Goal: Task Accomplishment & Management: Manage account settings

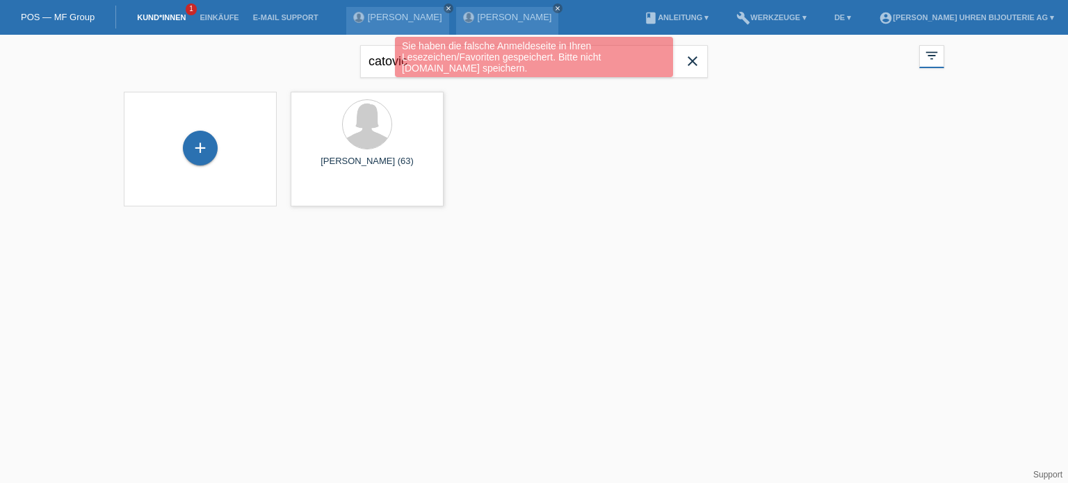
click at [569, 168] on div "+ Fatima Catovic (63) launch Anzeigen" at bounding box center [534, 149] width 834 height 129
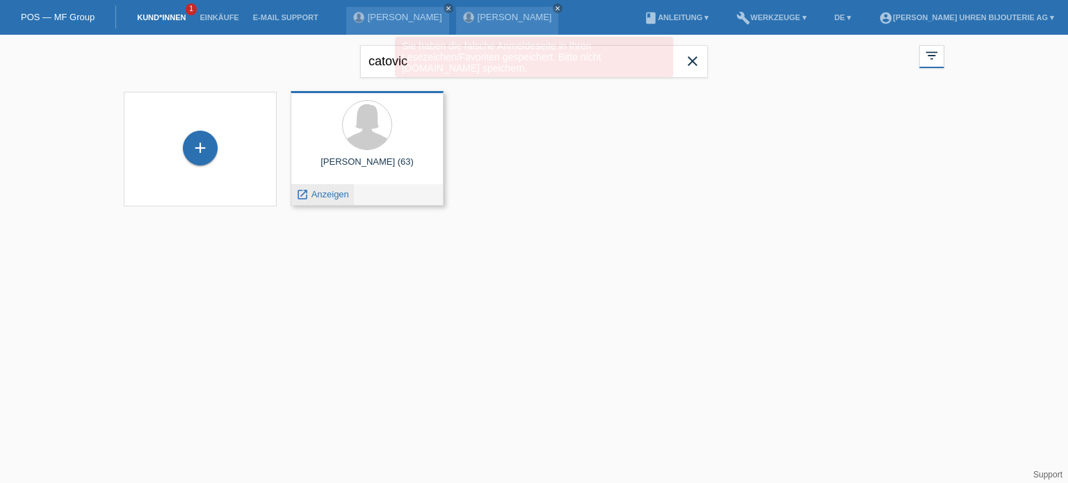
click at [324, 195] on span "Anzeigen" at bounding box center [330, 194] width 38 height 10
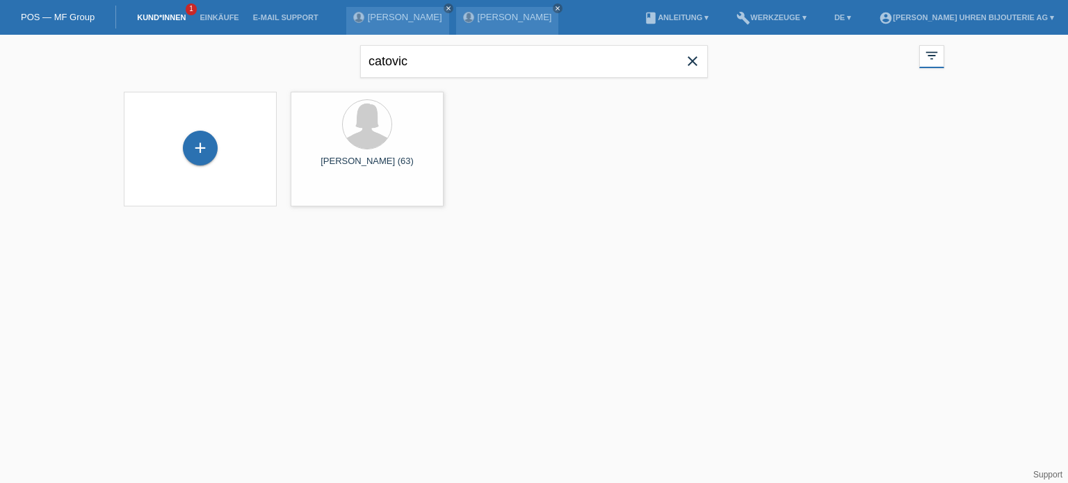
click at [161, 19] on link "Kund*innen" at bounding box center [161, 17] width 63 height 8
drag, startPoint x: 676, startPoint y: 62, endPoint x: 684, endPoint y: 58, distance: 9.0
click at [678, 60] on form "catovic close" at bounding box center [534, 61] width 348 height 33
click at [685, 58] on icon "close" at bounding box center [692, 61] width 17 height 17
click at [150, 9] on li "Kund*innen 1" at bounding box center [161, 17] width 63 height 35
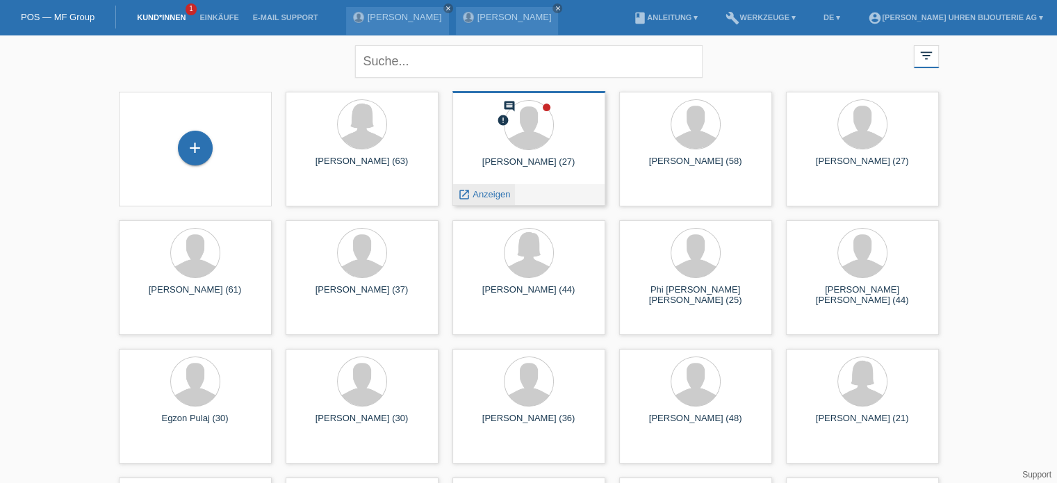
click at [498, 195] on span "Anzeigen" at bounding box center [492, 194] width 38 height 10
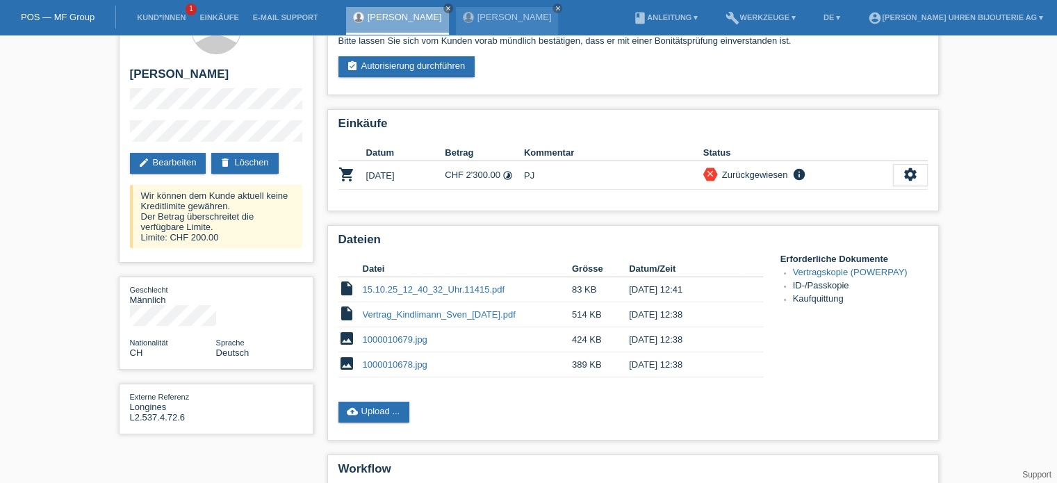
scroll to position [70, 0]
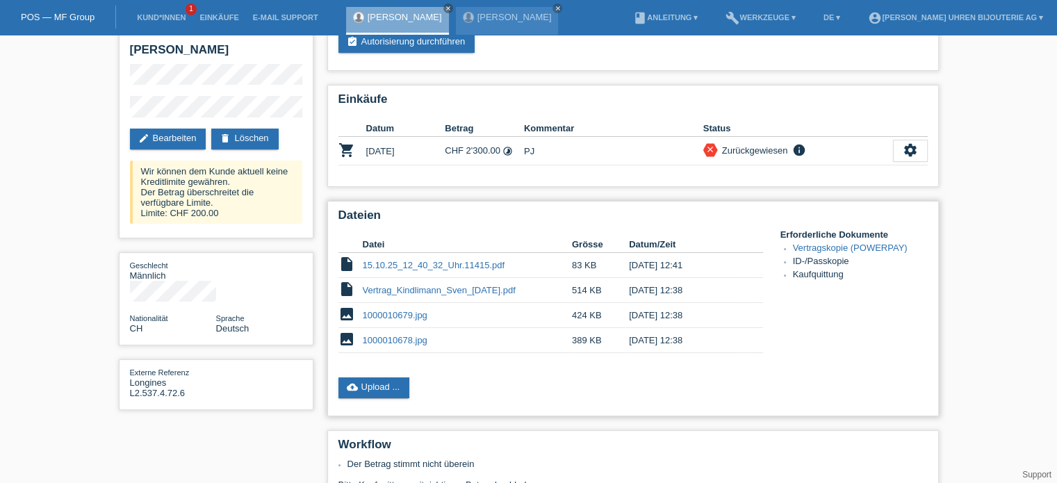
click at [473, 261] on link "15.10.25_12_40_32_Uhr.11415.pdf" at bounding box center [434, 265] width 143 height 10
click at [392, 384] on link "cloud_upload Upload ..." at bounding box center [375, 387] width 72 height 21
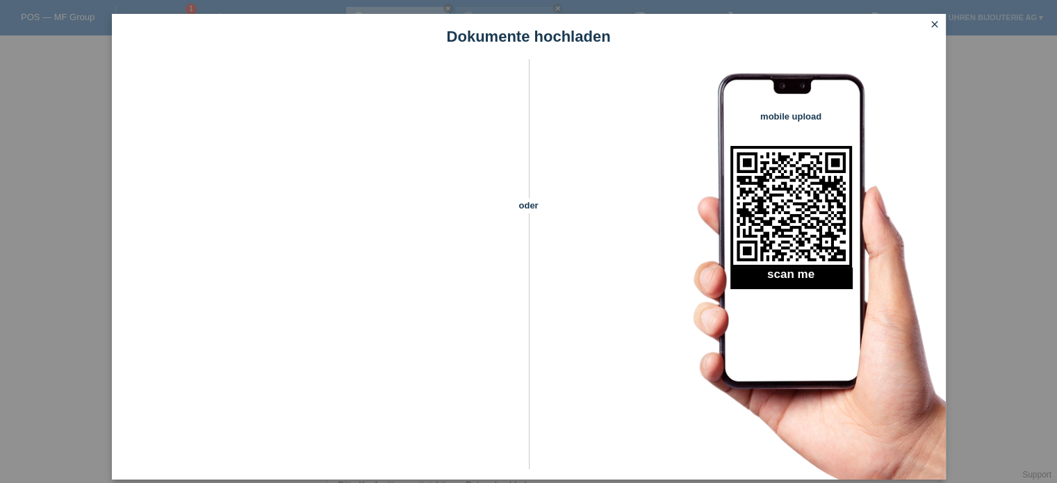
click at [934, 25] on icon "close" at bounding box center [934, 24] width 11 height 11
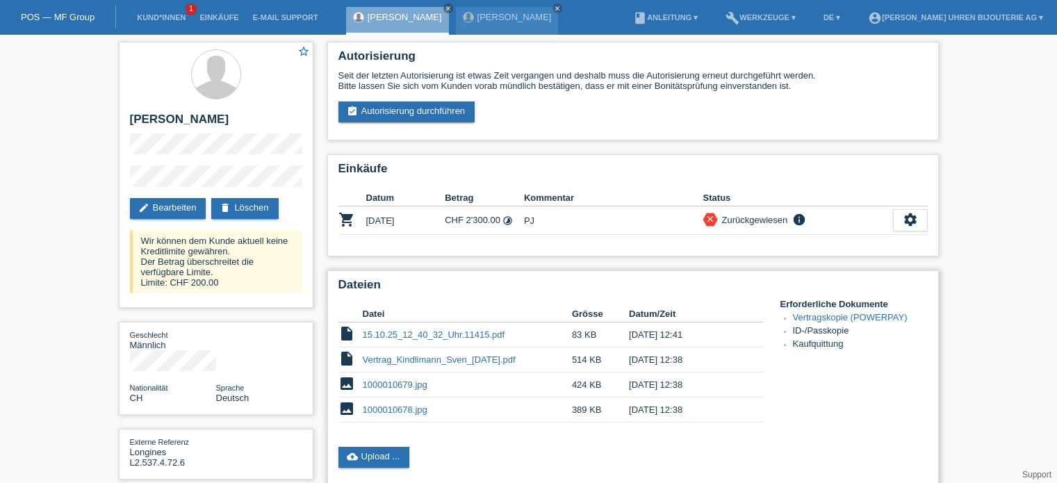
scroll to position [70, 0]
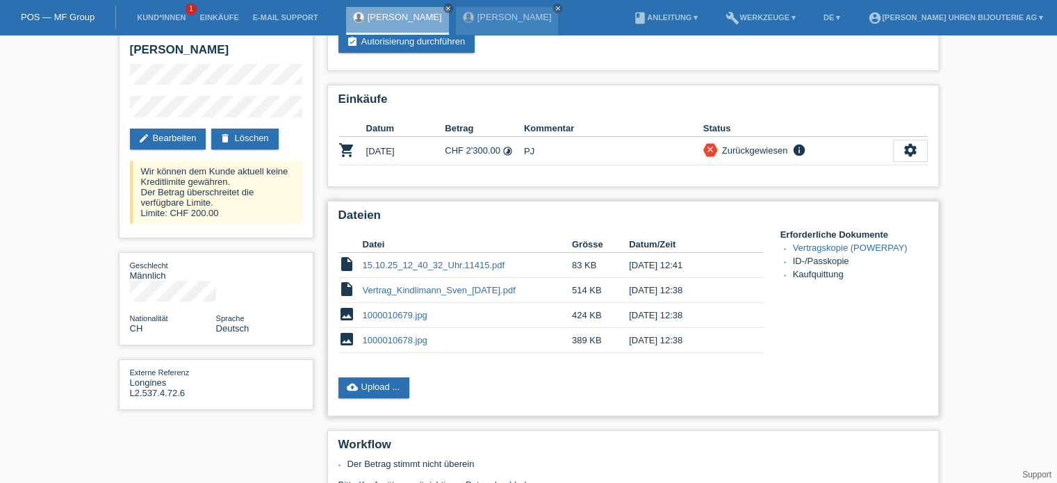
click at [414, 261] on link "15.10.25_12_40_32_Uhr.11415.pdf" at bounding box center [434, 265] width 143 height 10
click at [384, 387] on link "cloud_upload Upload ..." at bounding box center [375, 387] width 72 height 21
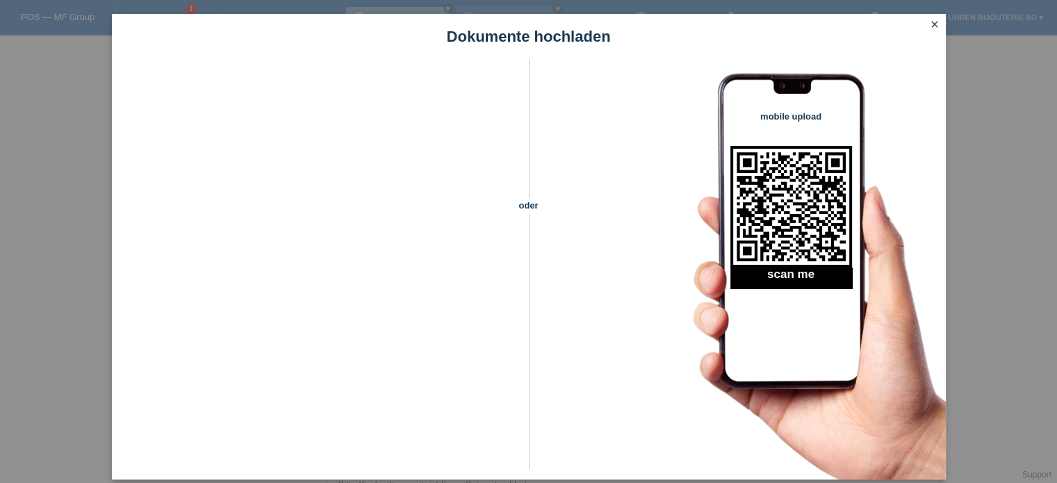
click at [554, 480] on div "Dokumente hochladen oder mobile upload scan me close" at bounding box center [528, 241] width 1057 height 483
click at [938, 26] on icon "close" at bounding box center [934, 24] width 11 height 11
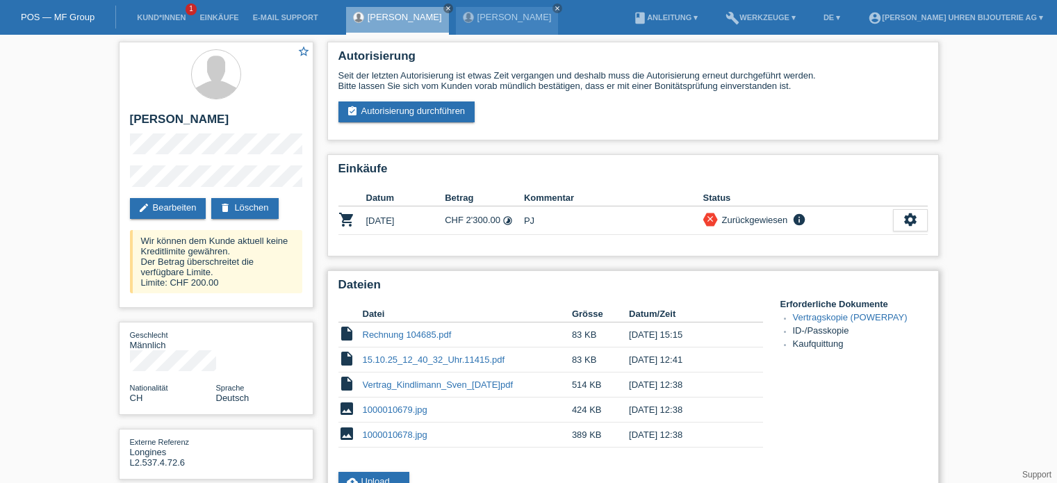
scroll to position [70, 0]
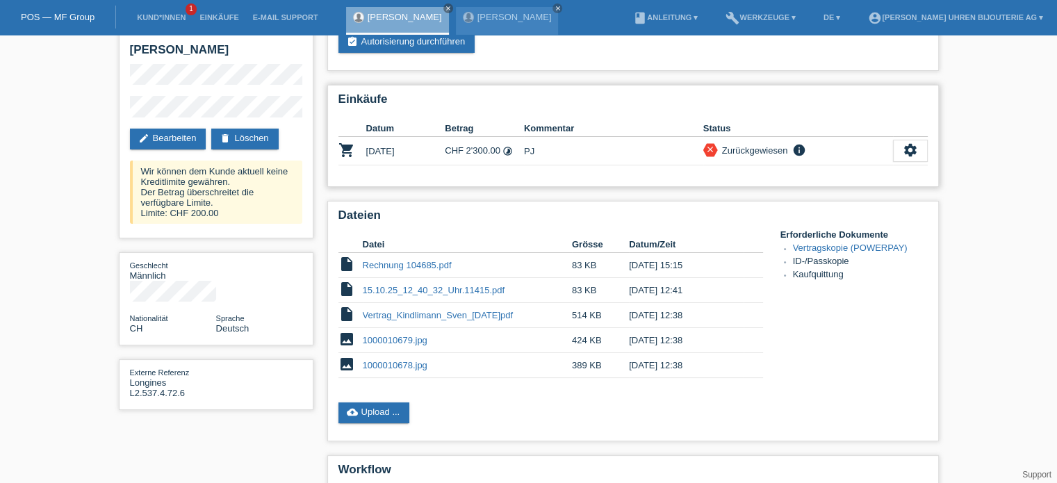
click at [801, 147] on icon "info" at bounding box center [799, 150] width 17 height 14
click at [900, 155] on div "settings" at bounding box center [910, 151] width 35 height 22
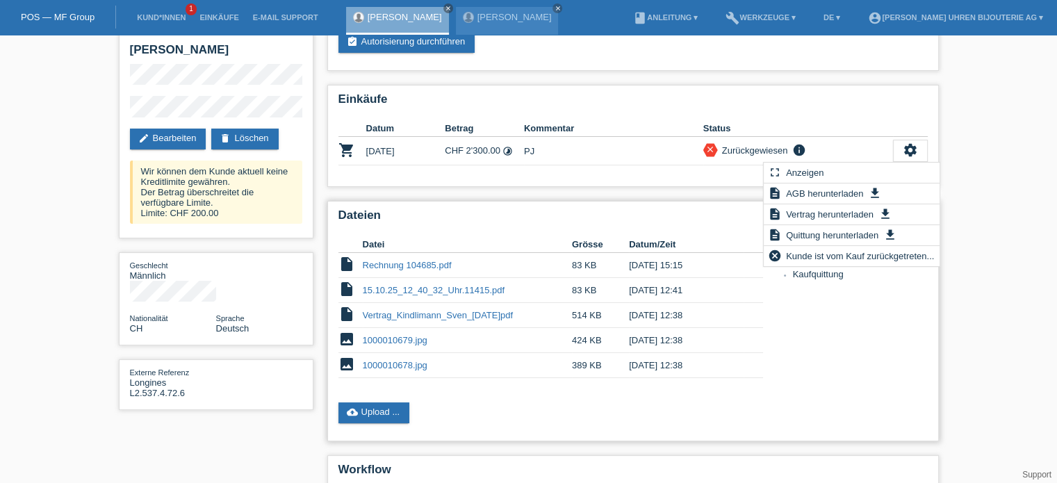
click at [599, 380] on div "Datei Grösse Datum/Zeit insert_drive_file Rechnung 104685.pdf 83 KB 15.10.2025 …" at bounding box center [560, 310] width 442 height 163
click at [474, 411] on div "cloud_upload Upload ..." at bounding box center [634, 413] width 590 height 21
click at [904, 152] on icon "settings" at bounding box center [910, 150] width 15 height 15
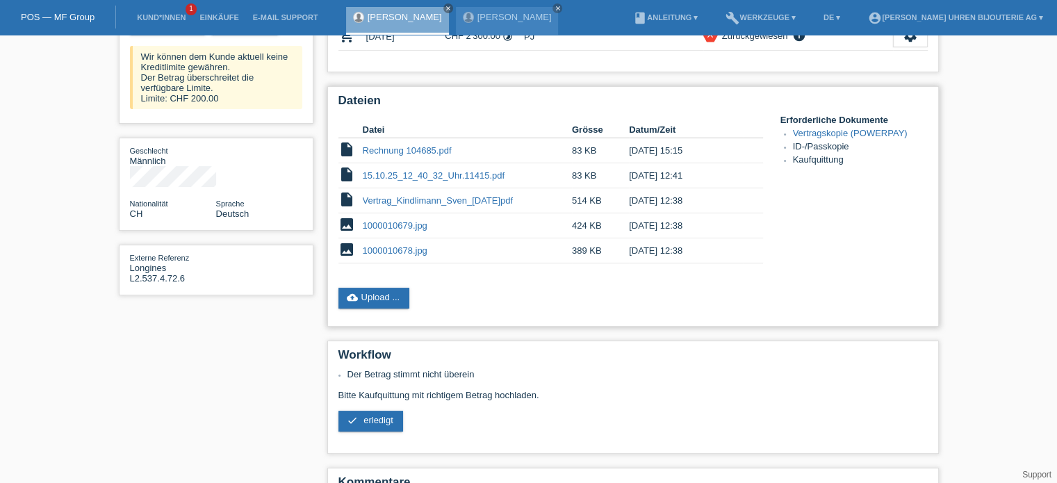
scroll to position [209, 0]
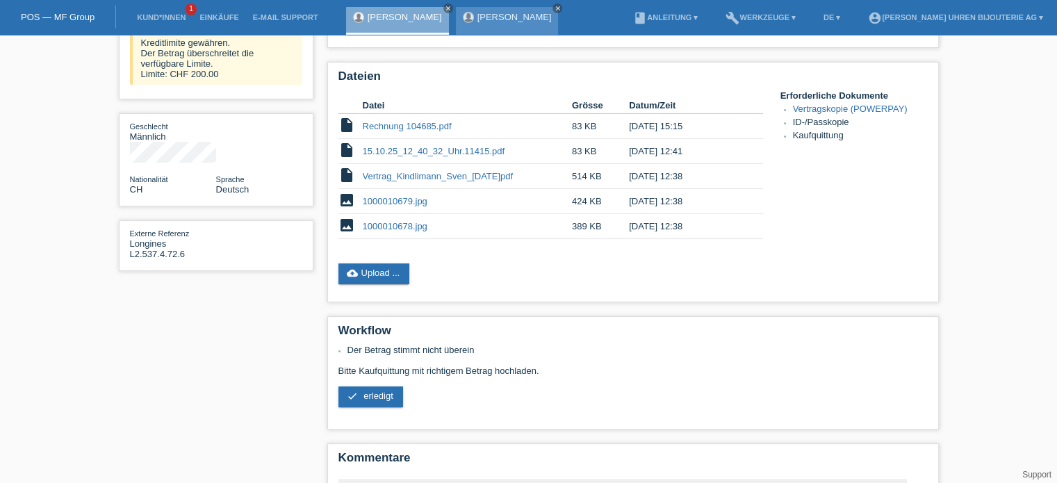
click at [554, 7] on icon "close" at bounding box center [557, 8] width 7 height 7
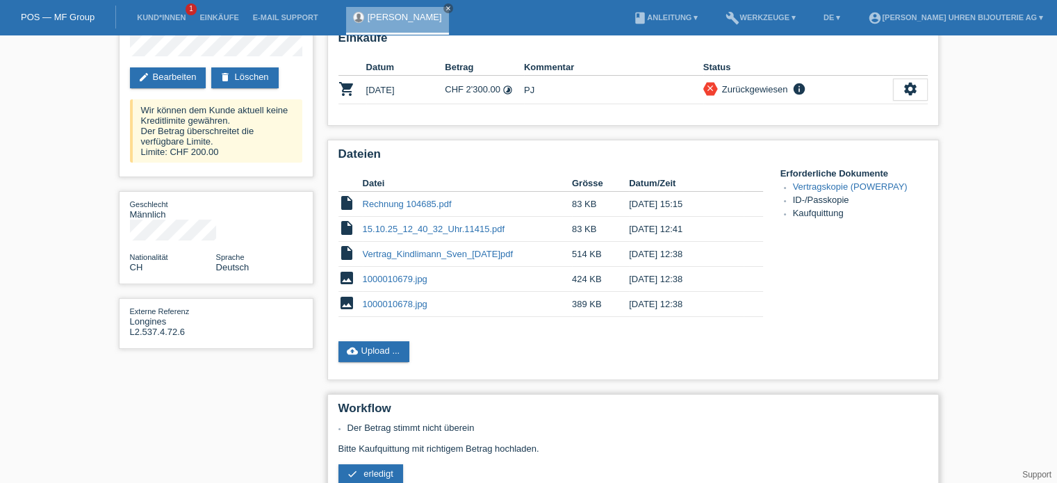
scroll to position [236, 0]
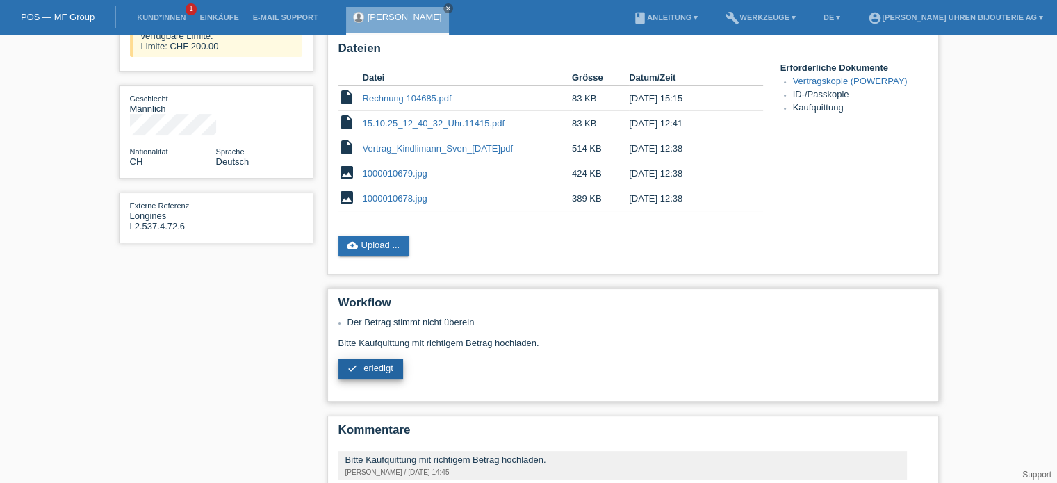
click at [373, 375] on link "check erledigt" at bounding box center [371, 369] width 65 height 21
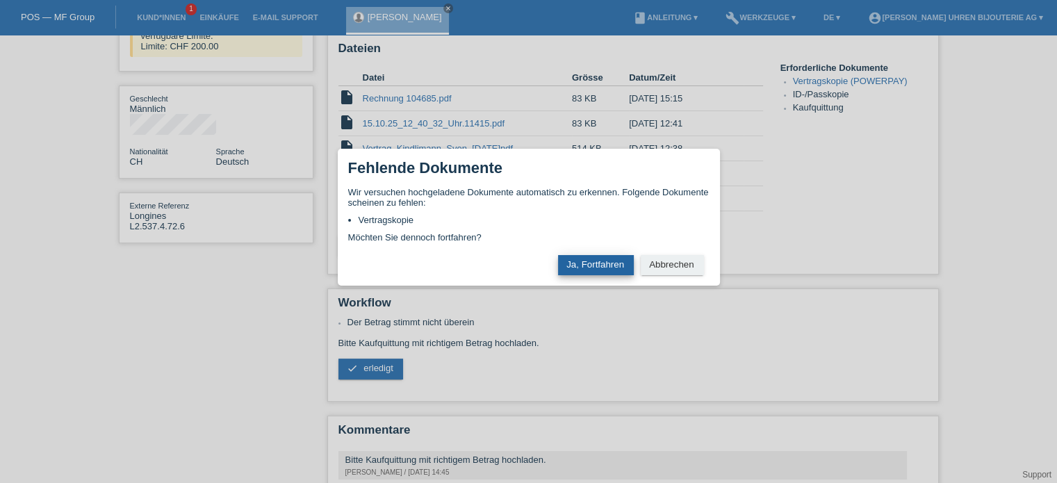
click at [563, 263] on button "Ja, Fortfahren" at bounding box center [596, 265] width 76 height 20
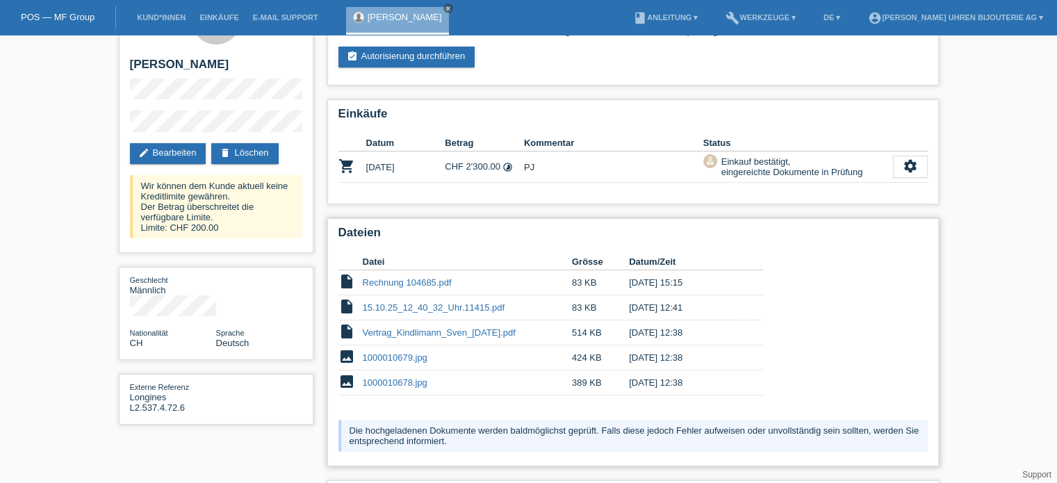
scroll to position [139, 0]
